Goal: Find specific page/section: Find specific page/section

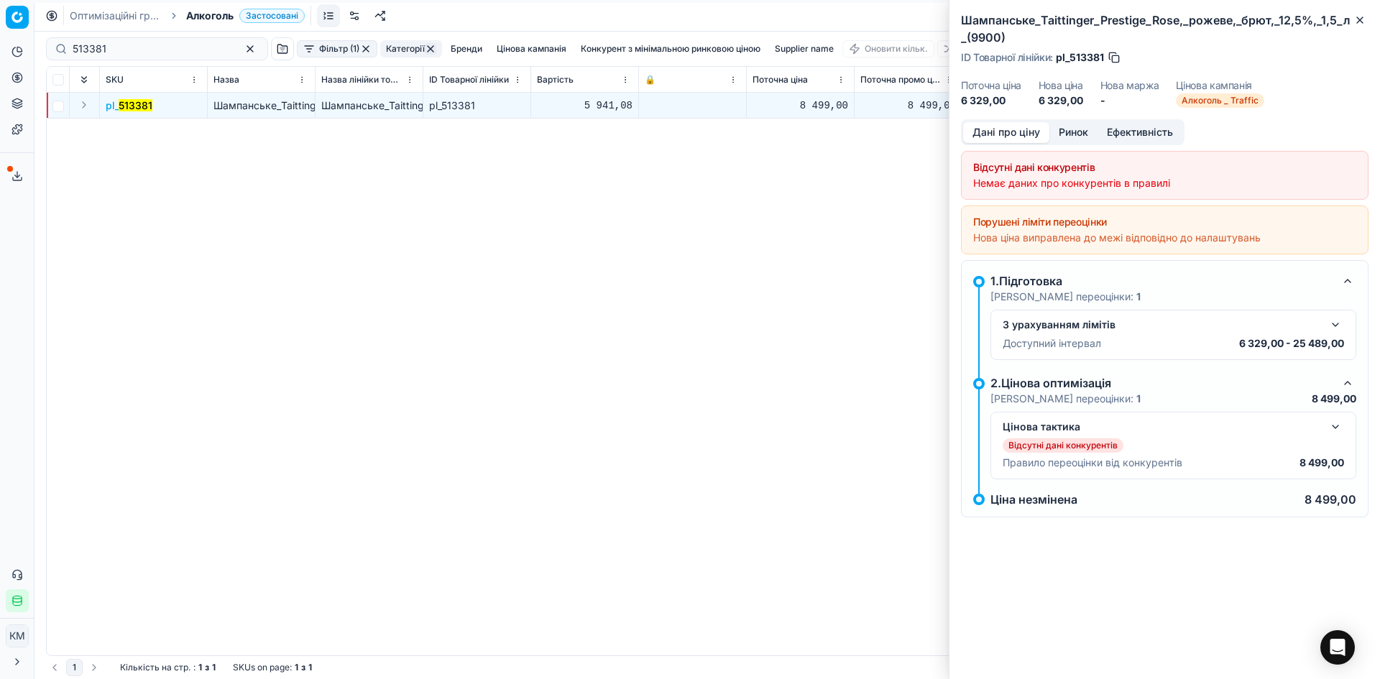
click at [134, 101] on mark "513381" at bounding box center [136, 105] width 34 height 12
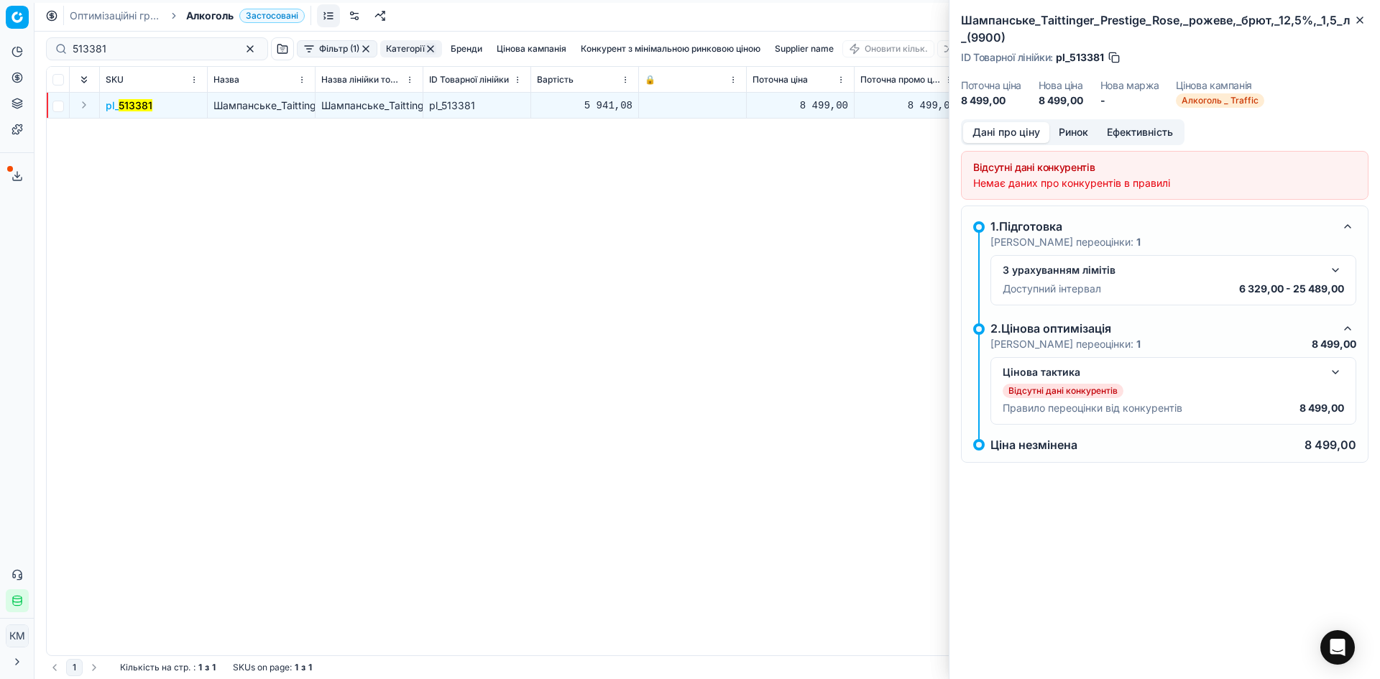
click at [131, 104] on mark "513381" at bounding box center [136, 105] width 34 height 12
click at [1361, 22] on icon "button" at bounding box center [1360, 20] width 12 height 12
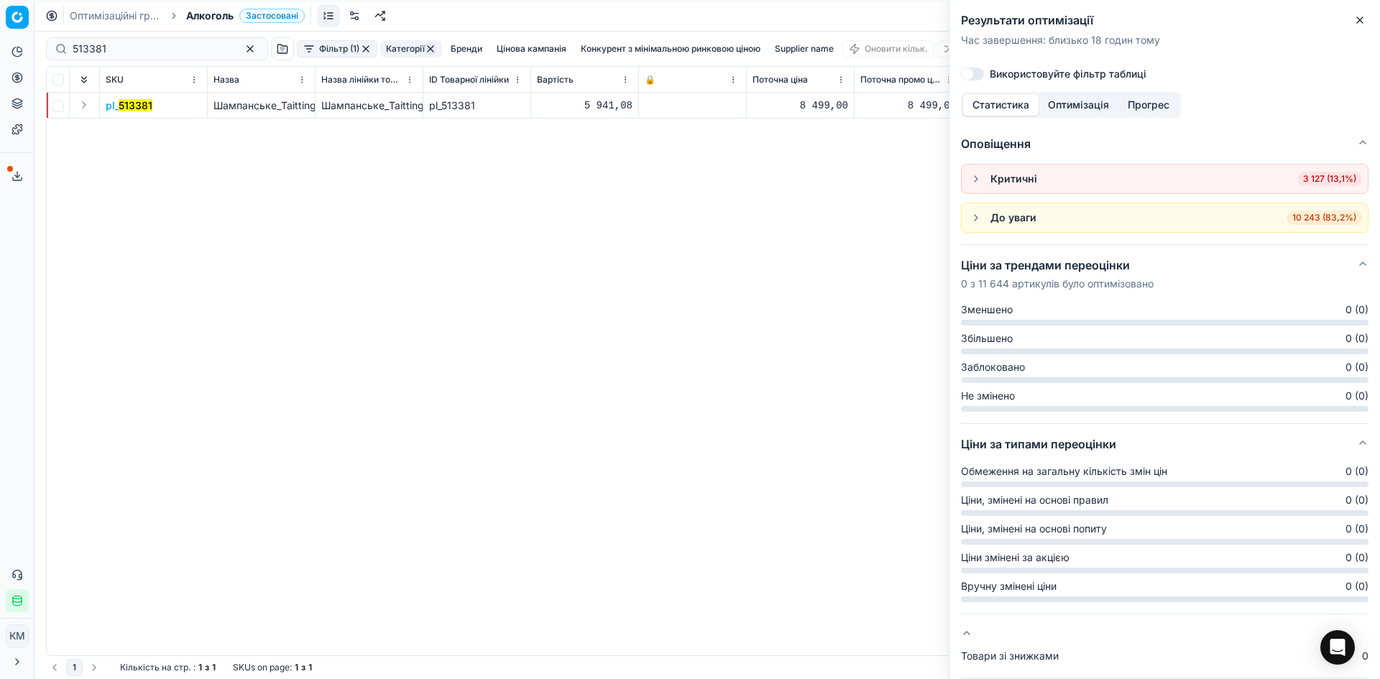
click at [144, 108] on mark "513381" at bounding box center [136, 105] width 34 height 12
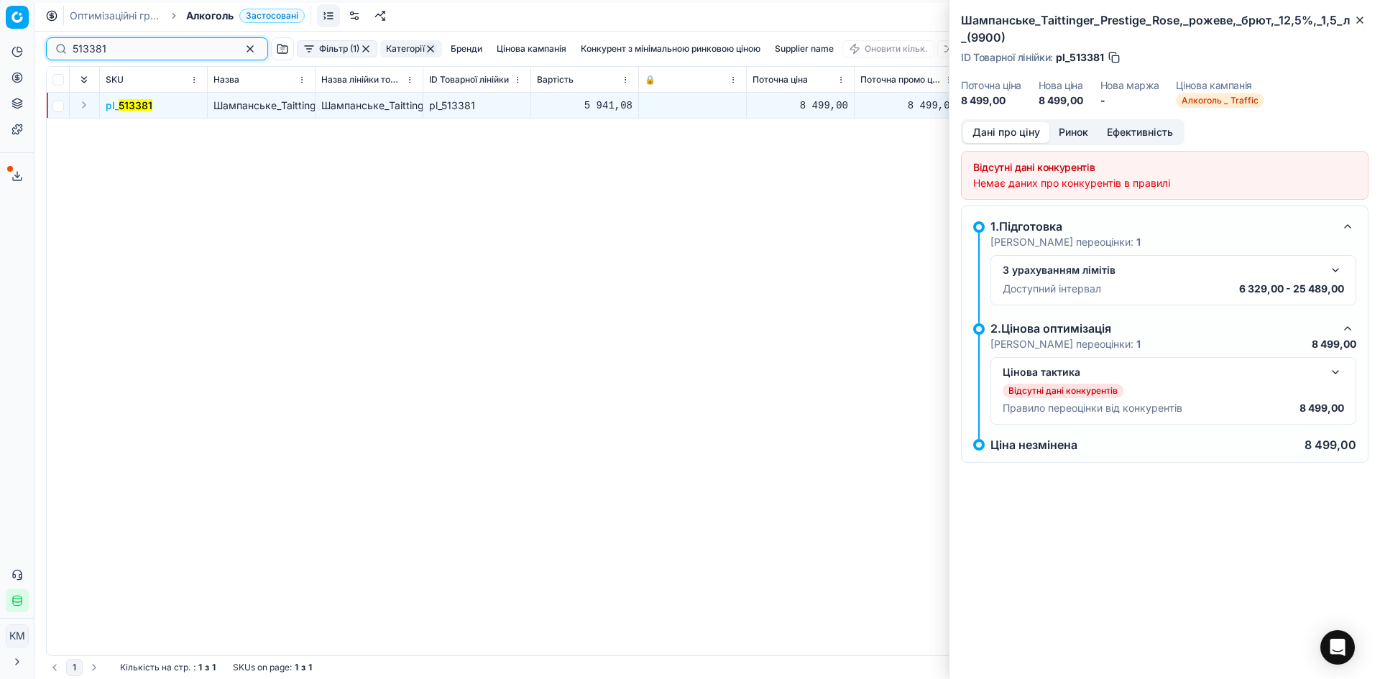
click at [162, 49] on input "513381" at bounding box center [151, 49] width 157 height 14
click at [85, 52] on input "513381" at bounding box center [151, 49] width 157 height 14
drag, startPoint x: 85, startPoint y: 51, endPoint x: 93, endPoint y: 48, distance: 9.1
click at [86, 51] on input "513381" at bounding box center [151, 49] width 157 height 14
paste input
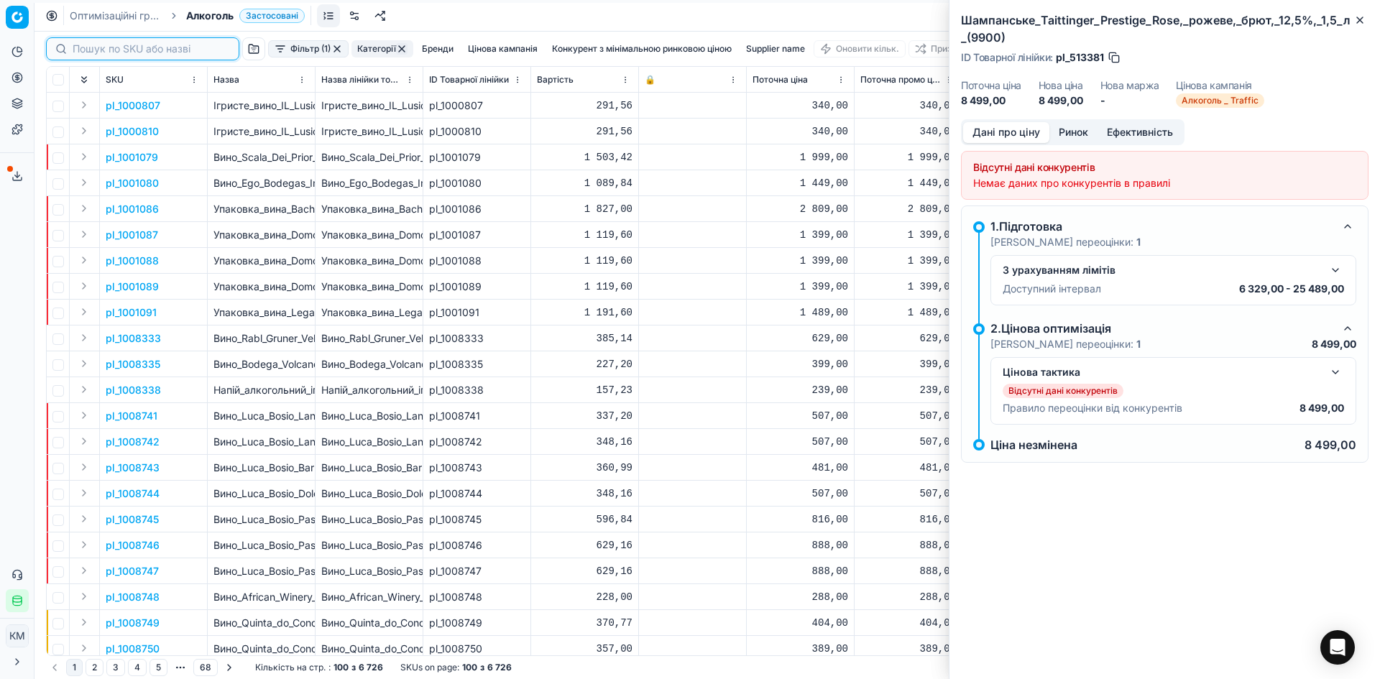
click at [175, 52] on input at bounding box center [151, 49] width 157 height 14
paste input "444741"
type input "444741"
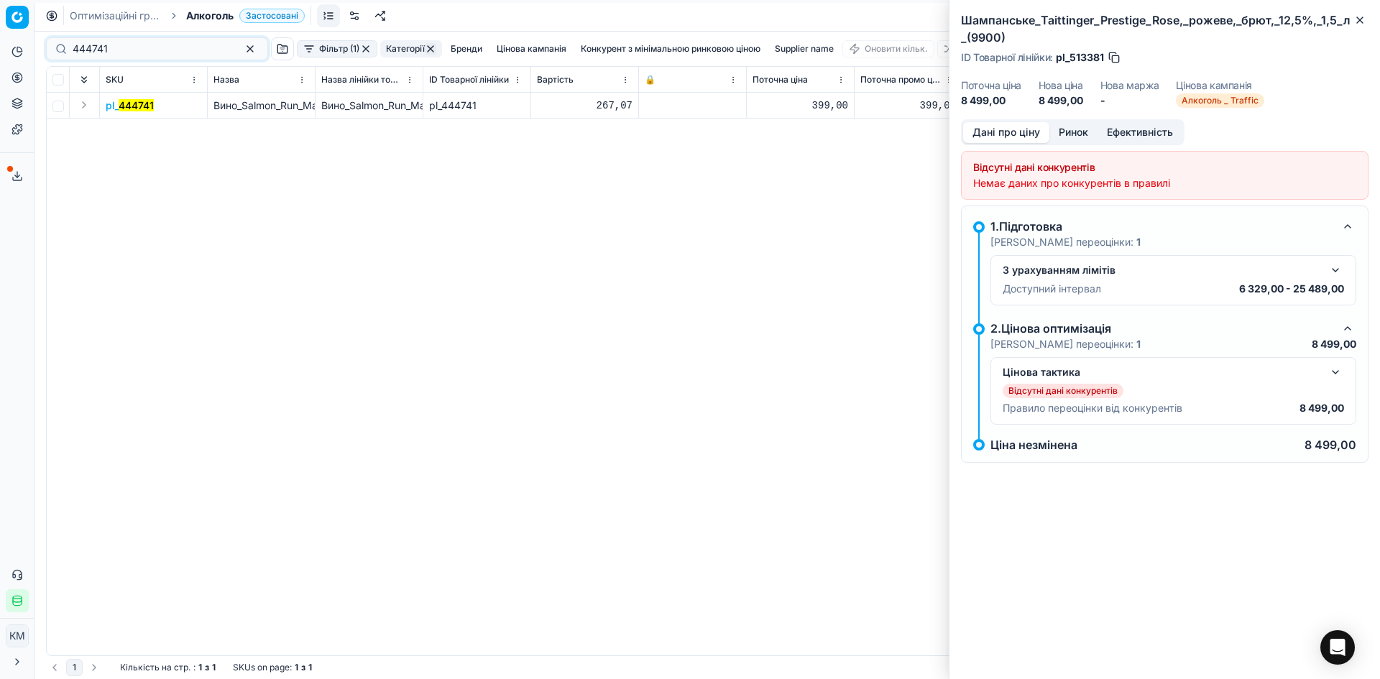
click at [137, 106] on mark "444741" at bounding box center [136, 105] width 35 height 12
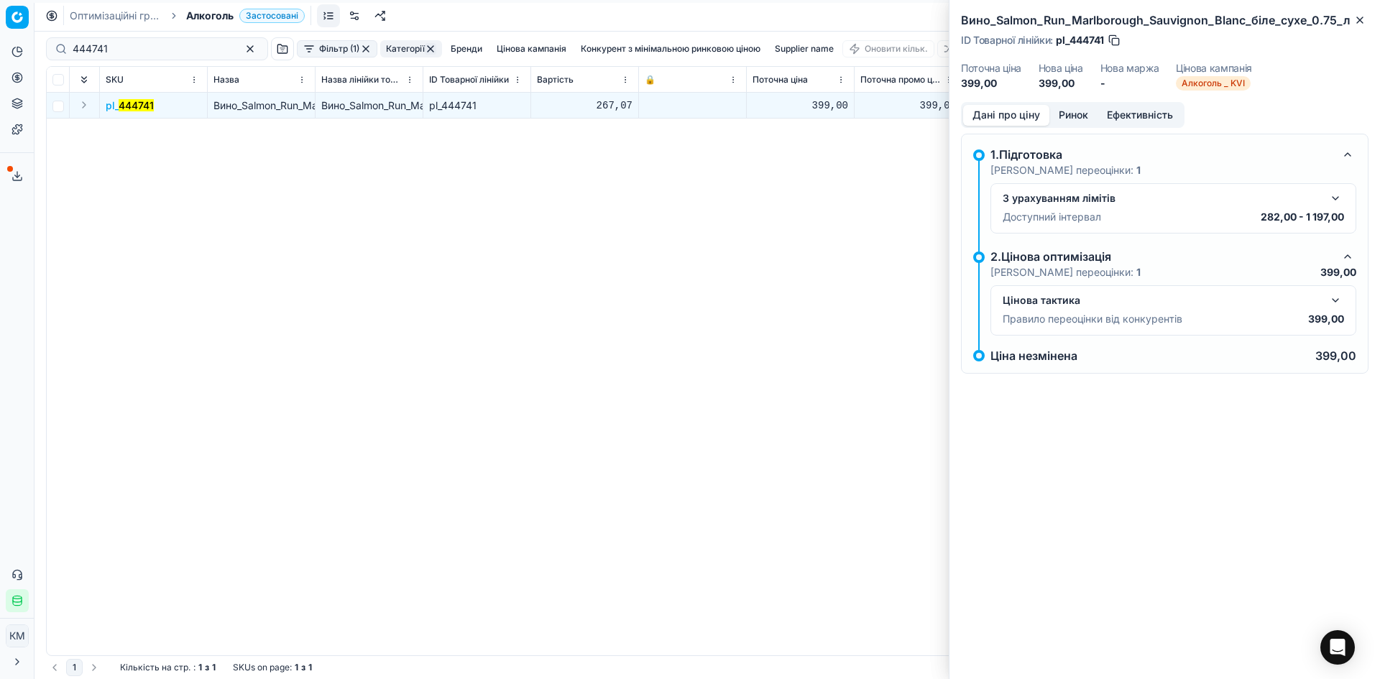
click at [1062, 112] on button "Ринок" at bounding box center [1073, 115] width 48 height 21
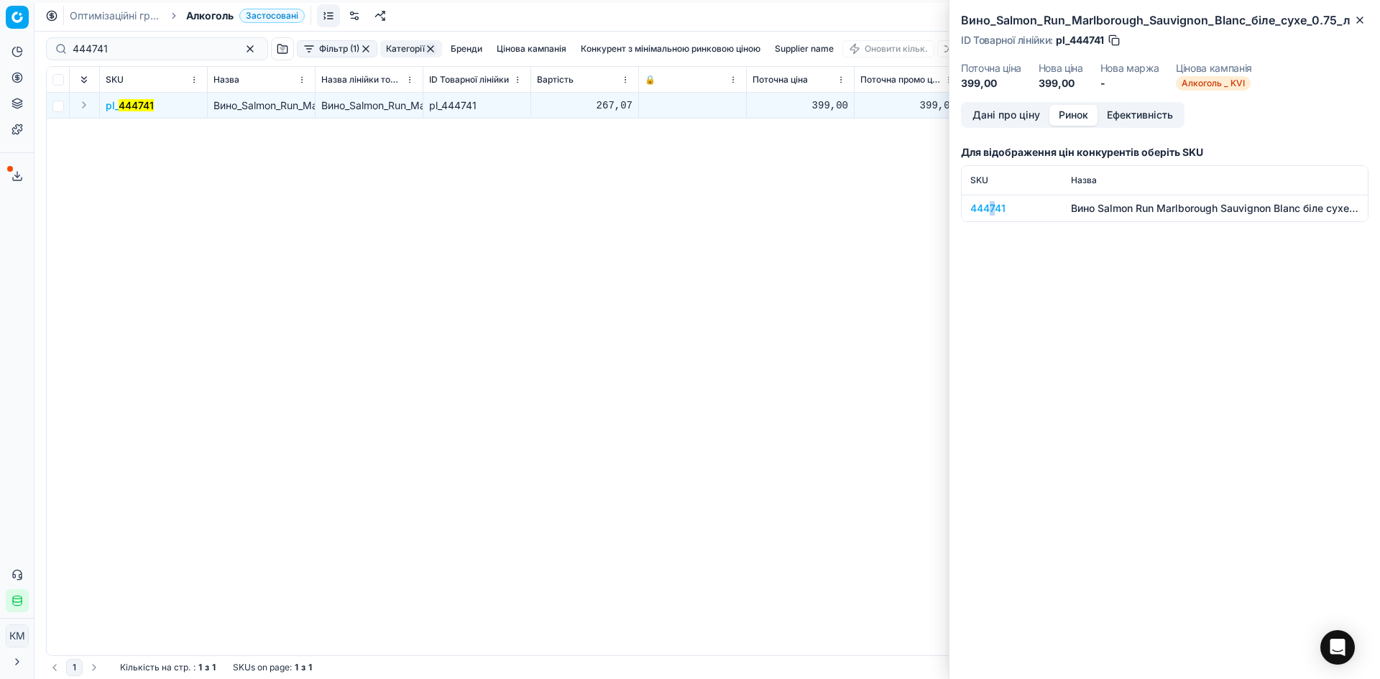
click at [993, 203] on div "444741" at bounding box center [1011, 208] width 83 height 14
